Goal: Information Seeking & Learning: Learn about a topic

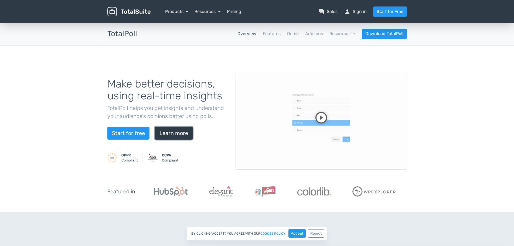
click at [172, 137] on link "Learn more" at bounding box center [174, 133] width 38 height 13
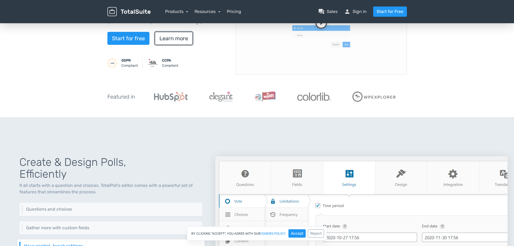
scroll to position [48, 0]
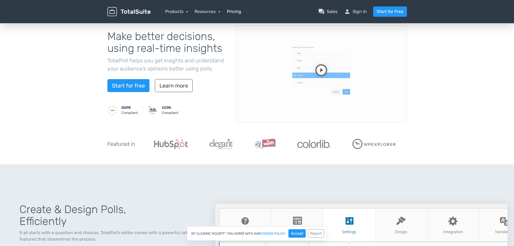
click at [230, 10] on link "Pricing" at bounding box center [234, 11] width 14 height 6
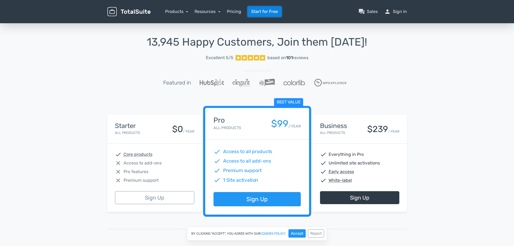
click at [256, 13] on link "Start for Free" at bounding box center [265, 11] width 34 height 10
click at [275, 13] on link "Start for Free" at bounding box center [265, 11] width 34 height 10
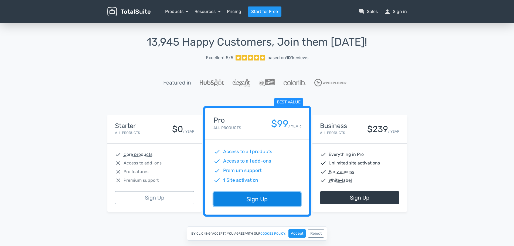
click at [252, 195] on link "Sign Up" at bounding box center [257, 199] width 87 height 14
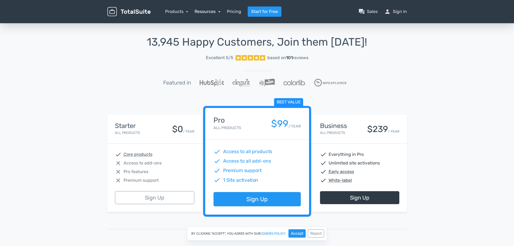
click at [200, 12] on link "Resources" at bounding box center [208, 11] width 26 height 5
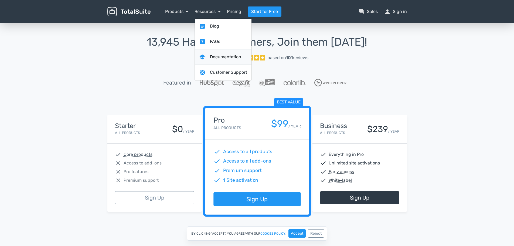
click at [234, 54] on link "school Documentation" at bounding box center [223, 56] width 57 height 15
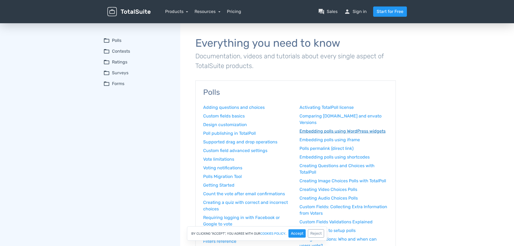
click at [343, 131] on link "Embedding polls using WordPress widgets" at bounding box center [344, 131] width 89 height 6
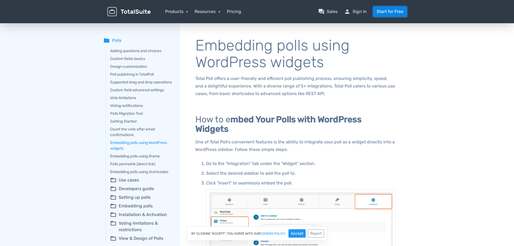
click at [383, 9] on link "Start for Free" at bounding box center [390, 11] width 34 height 10
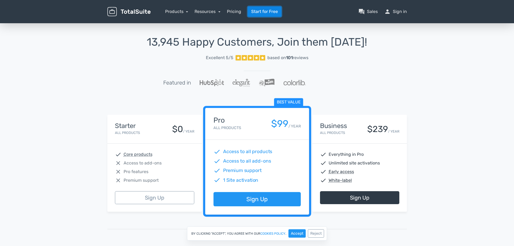
click at [268, 12] on link "Start for Free" at bounding box center [265, 11] width 34 height 10
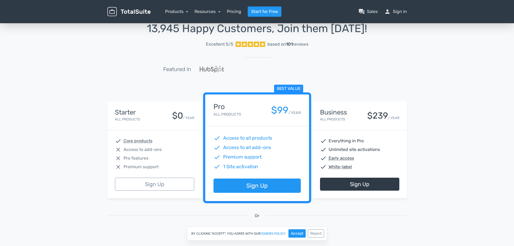
scroll to position [27, 0]
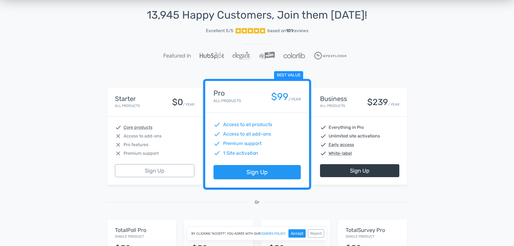
click at [325, 232] on div "By clicking "Accept", you agree with our cookies policy . Accept Reject" at bounding box center [257, 233] width 140 height 14
click at [318, 236] on button "Reject" at bounding box center [316, 233] width 16 height 8
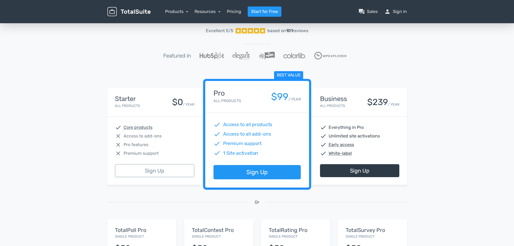
click at [300, 76] on span "Best value" at bounding box center [288, 75] width 29 height 8
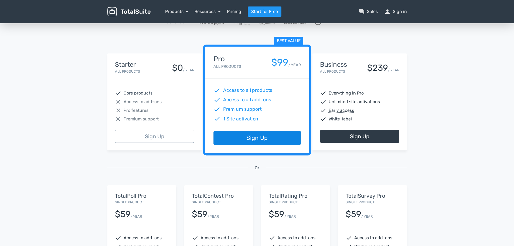
scroll to position [0, 0]
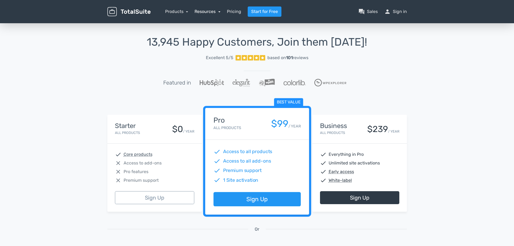
click at [200, 12] on link "Resources" at bounding box center [208, 11] width 26 height 5
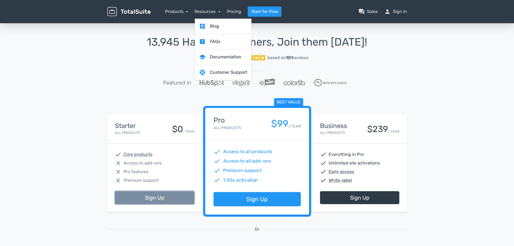
click at [149, 194] on link "Sign Up" at bounding box center [154, 197] width 79 height 13
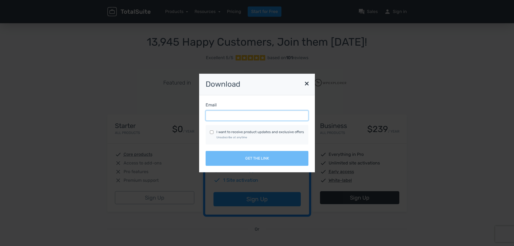
click at [257, 114] on input "Email" at bounding box center [257, 115] width 103 height 10
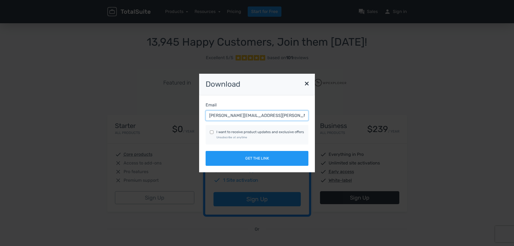
type input "alexander.hoffmann@vincentz.net"
click at [213, 131] on input "I want to receive product updates and exclusive offers Unsubscribe at anytime" at bounding box center [212, 132] width 4 height 4
checkbox input "true"
click at [214, 132] on div "I want to receive product updates and exclusive offers Unsubscribe at anytime" at bounding box center [257, 134] width 94 height 11
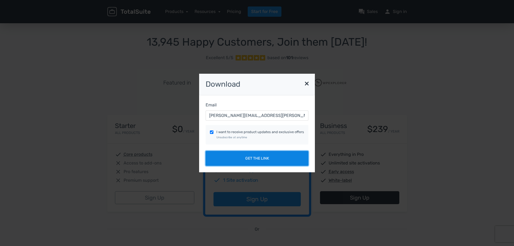
click at [242, 162] on button "Get the link" at bounding box center [257, 158] width 103 height 15
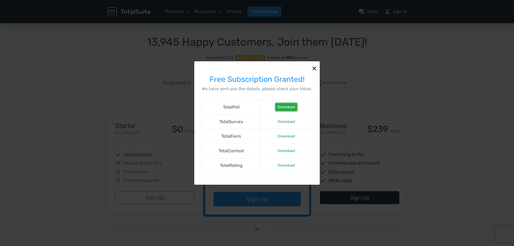
click at [294, 108] on link "Download" at bounding box center [287, 107] width 22 height 8
click at [312, 64] on button "×" at bounding box center [314, 67] width 11 height 13
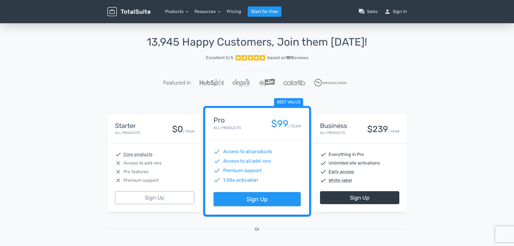
click at [98, 71] on div "13,945 Happy Customers, Join them Today! Excellent 5/5 based on 101 reviews Fea…" at bounding box center [257, 199] width 514 height 354
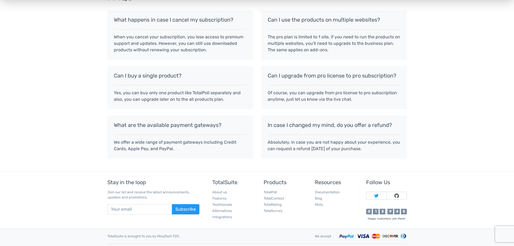
scroll to position [459, 0]
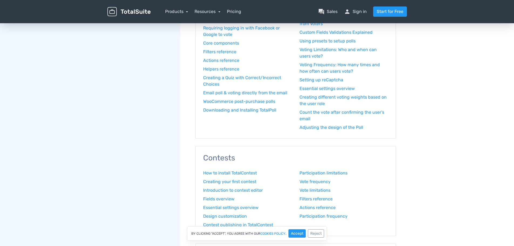
scroll to position [189, 0]
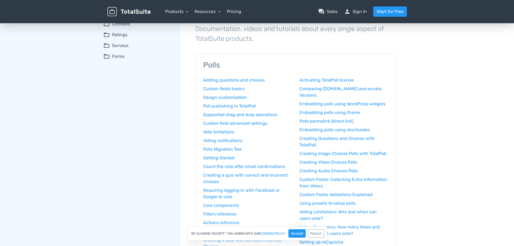
scroll to position [27, 0]
click at [246, 108] on link "Poll publishing in TotalPoll" at bounding box center [247, 106] width 89 height 6
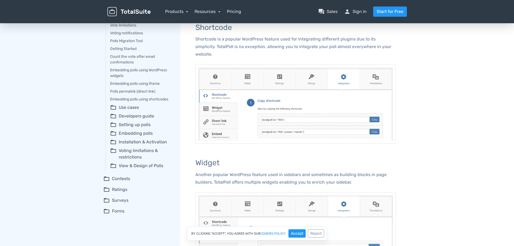
scroll to position [81, 0]
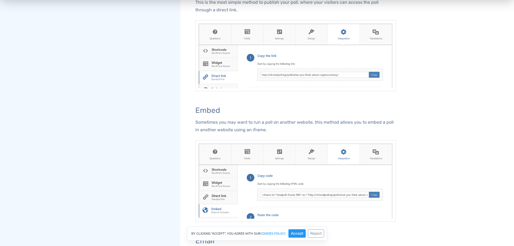
scroll to position [378, 0]
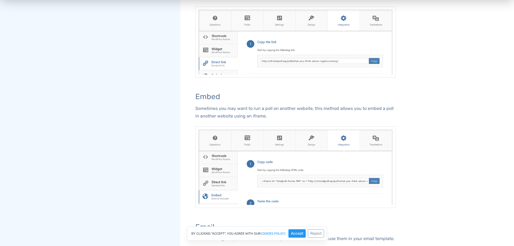
click at [103, 64] on div "folder Polls Adding questions and choices Custom fields basics Design customiza…" at bounding box center [141, 114] width 77 height 941
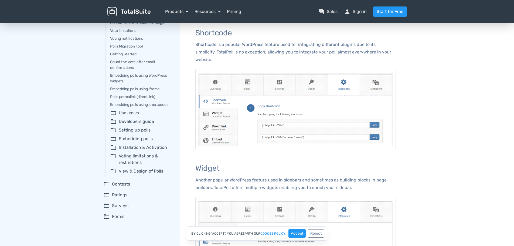
scroll to position [0, 0]
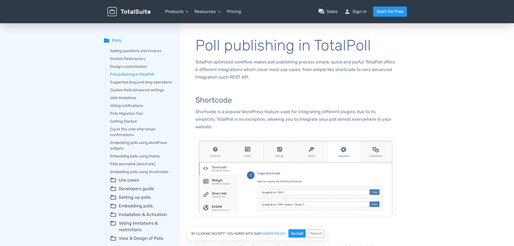
click at [125, 183] on summary "folder_open Use cases" at bounding box center [141, 180] width 63 height 6
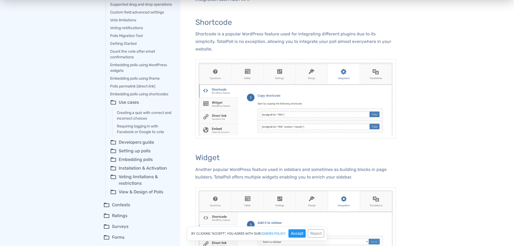
scroll to position [81, 0]
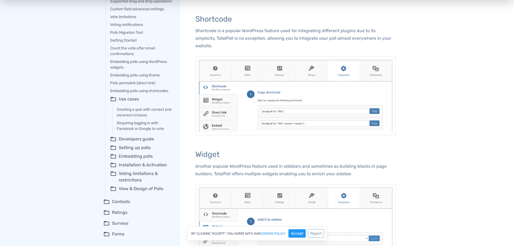
click at [137, 151] on summary "folder_open Setting up polls" at bounding box center [141, 147] width 63 height 6
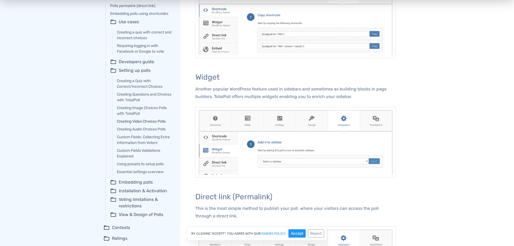
scroll to position [162, 0]
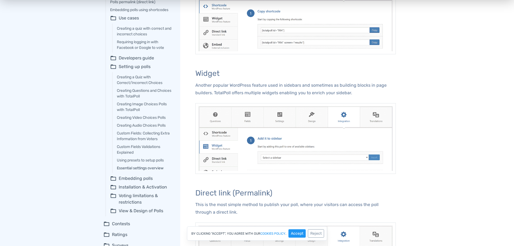
click at [152, 171] on link "Essential settings overview" at bounding box center [145, 168] width 56 height 6
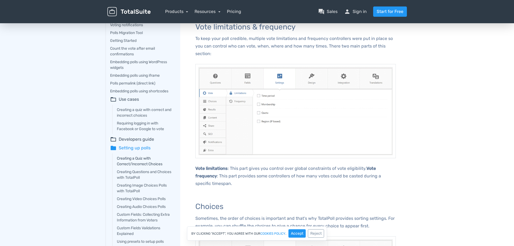
scroll to position [81, 0]
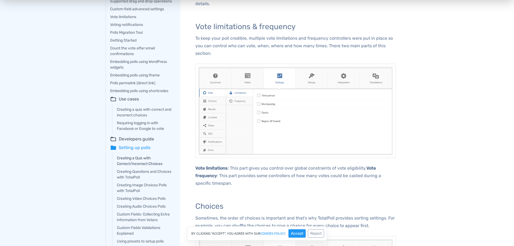
click at [144, 167] on link "Creating a Quiz with Correct/Incorrect Choices" at bounding box center [145, 160] width 56 height 11
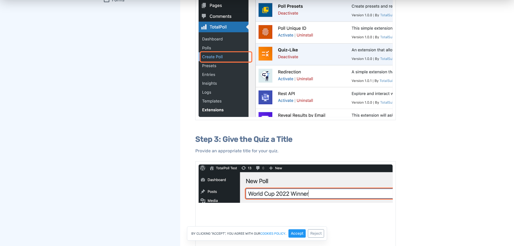
scroll to position [405, 0]
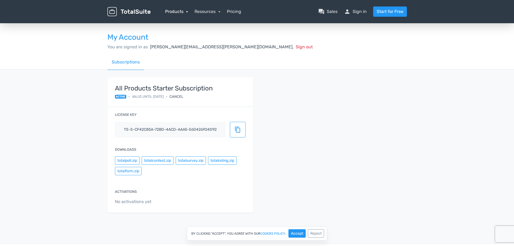
click at [183, 12] on link "Products" at bounding box center [176, 11] width 23 height 5
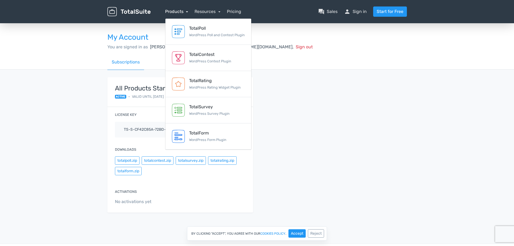
click at [183, 12] on link "Products" at bounding box center [176, 11] width 23 height 5
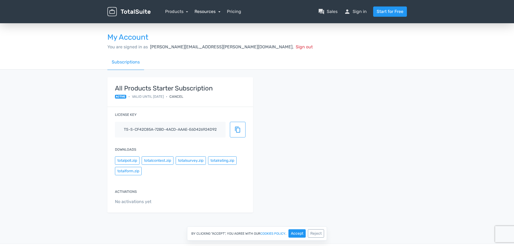
click at [203, 12] on link "Resources" at bounding box center [208, 11] width 26 height 5
click at [211, 12] on link "Resources" at bounding box center [208, 11] width 26 height 5
click at [181, 11] on link "Products" at bounding box center [176, 11] width 23 height 5
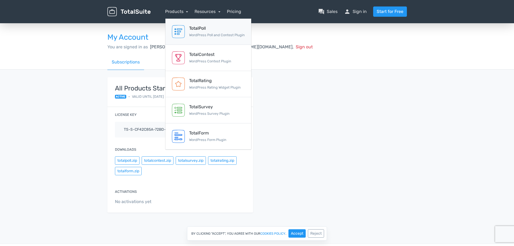
click at [215, 42] on link "TotalPoll WordPress Poll and Contest Plugin" at bounding box center [209, 32] width 86 height 26
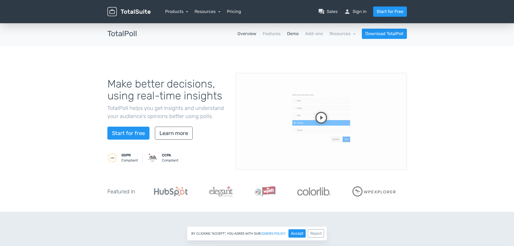
click at [288, 33] on link "Demo" at bounding box center [293, 34] width 12 height 6
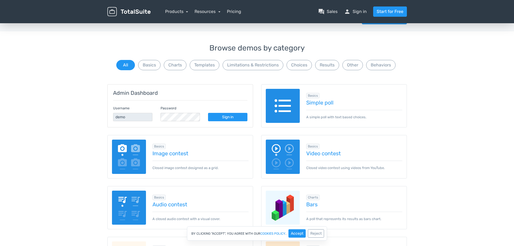
scroll to position [27, 0]
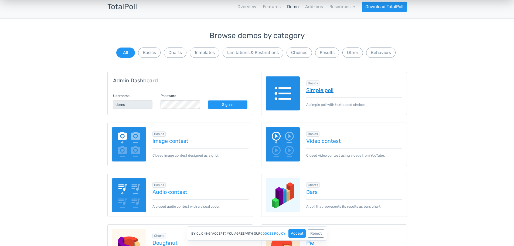
click at [329, 90] on link "Simple poll" at bounding box center [354, 90] width 96 height 6
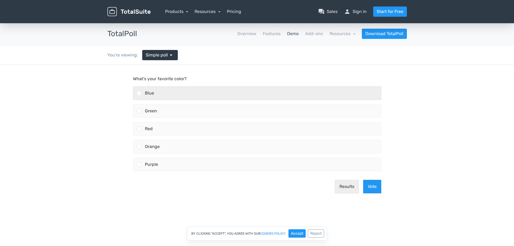
click at [329, 90] on div "Blue" at bounding box center [261, 93] width 239 height 13
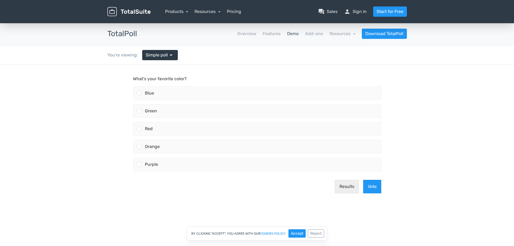
click at [139, 93] on input "Blue" at bounding box center [139, 93] width 0 height 0
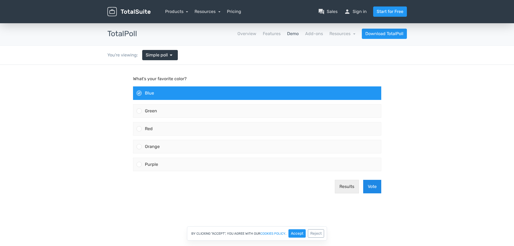
click at [368, 186] on button "Vote" at bounding box center [372, 186] width 18 height 13
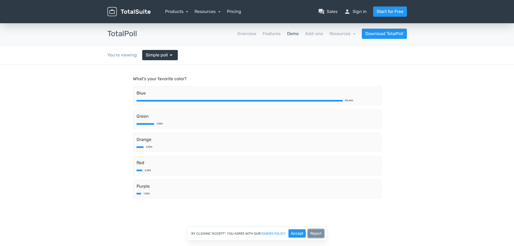
click at [315, 235] on button "Reject" at bounding box center [316, 233] width 16 height 8
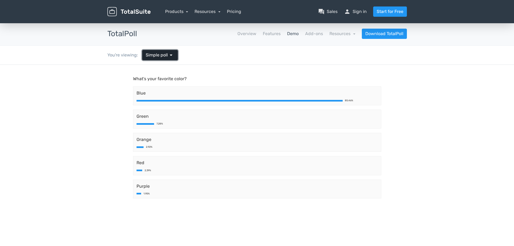
click at [167, 59] on link "Simple poll arrow_drop_down" at bounding box center [160, 55] width 36 height 10
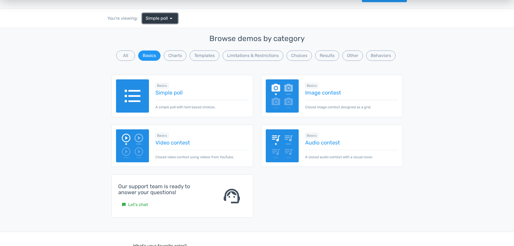
scroll to position [27, 0]
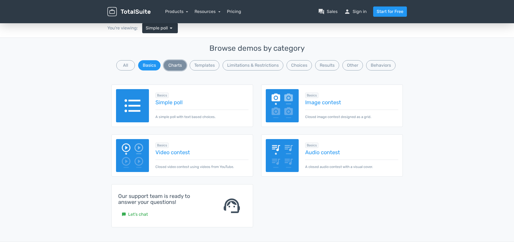
click at [180, 68] on button "Charts" at bounding box center [175, 65] width 23 height 10
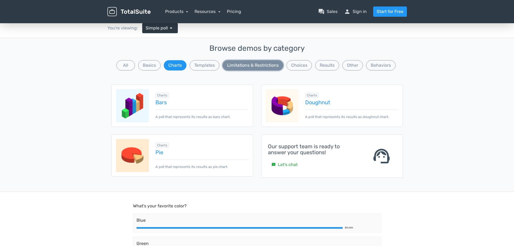
click at [231, 67] on button "Limitations & Restrictions" at bounding box center [253, 65] width 61 height 10
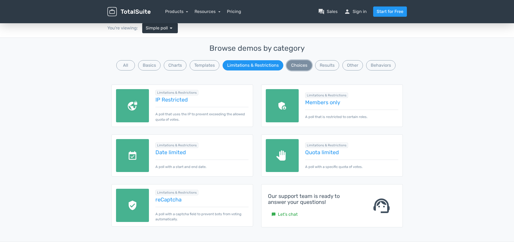
click at [290, 67] on button "Choices" at bounding box center [299, 65] width 25 height 10
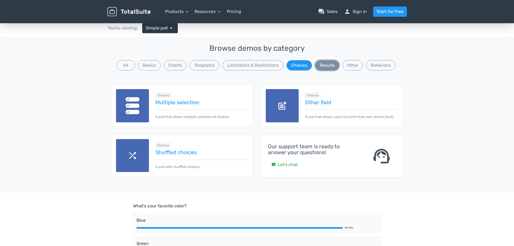
click at [317, 68] on button "Results" at bounding box center [327, 65] width 24 height 10
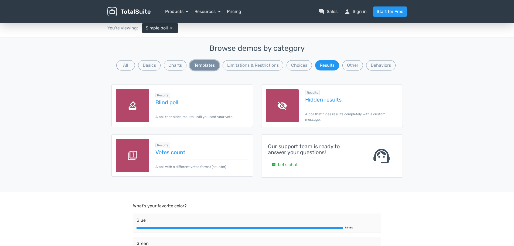
click at [209, 65] on button "Templates" at bounding box center [205, 65] width 30 height 10
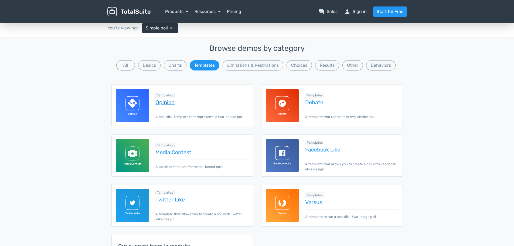
click at [163, 102] on link "Opinion" at bounding box center [202, 102] width 93 height 6
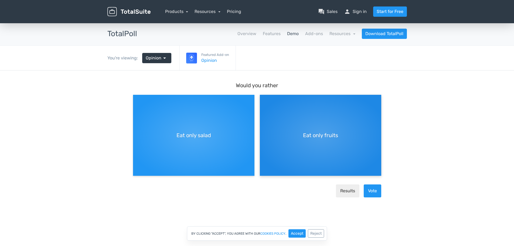
click at [314, 120] on div "Eat only fruits" at bounding box center [320, 135] width 121 height 81
click at [264, 101] on input "Eat only fruits" at bounding box center [262, 99] width 4 height 4
radio input "true"
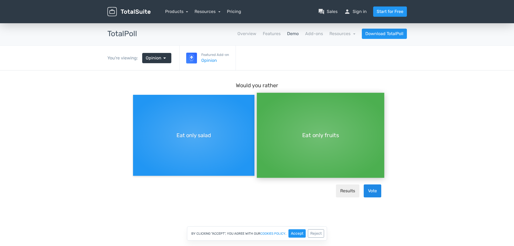
click at [375, 191] on button "Vote" at bounding box center [373, 190] width 18 height 13
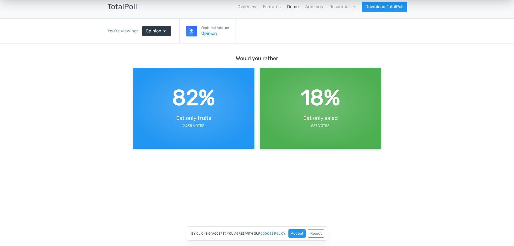
scroll to position [0, 0]
